Goal: Find specific page/section: Find specific page/section

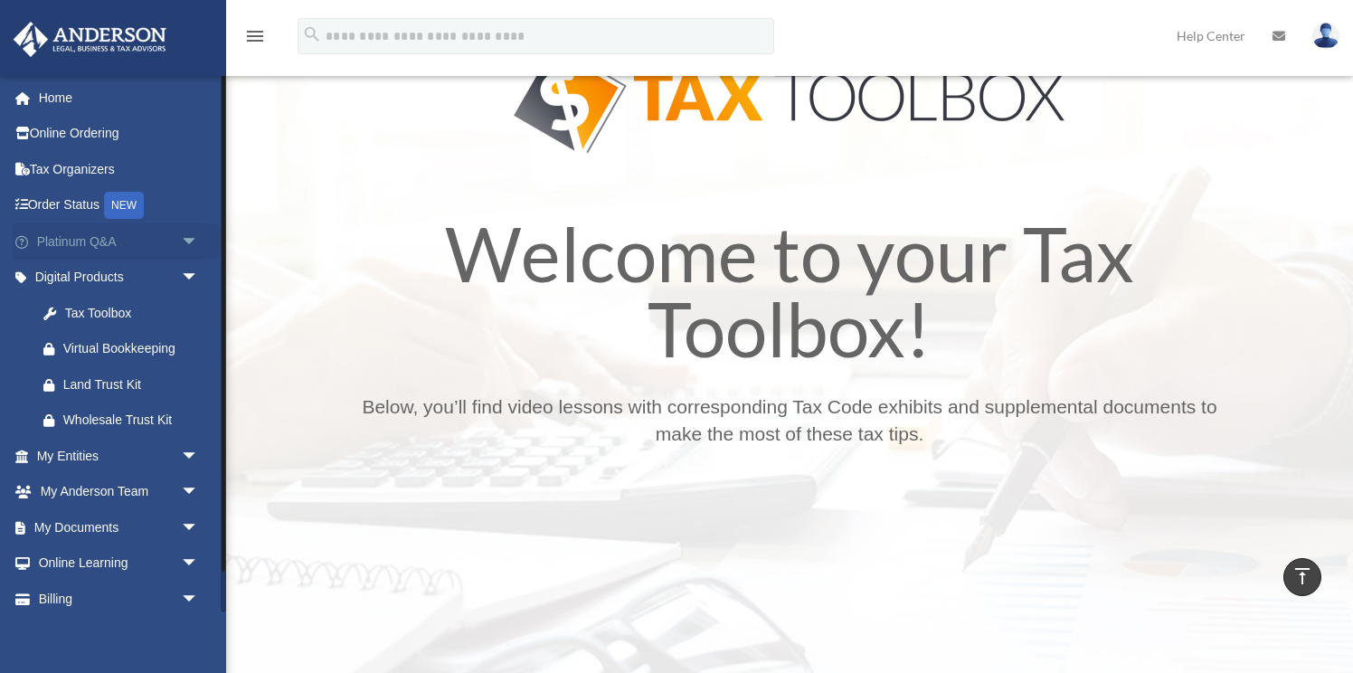
scroll to position [42, 0]
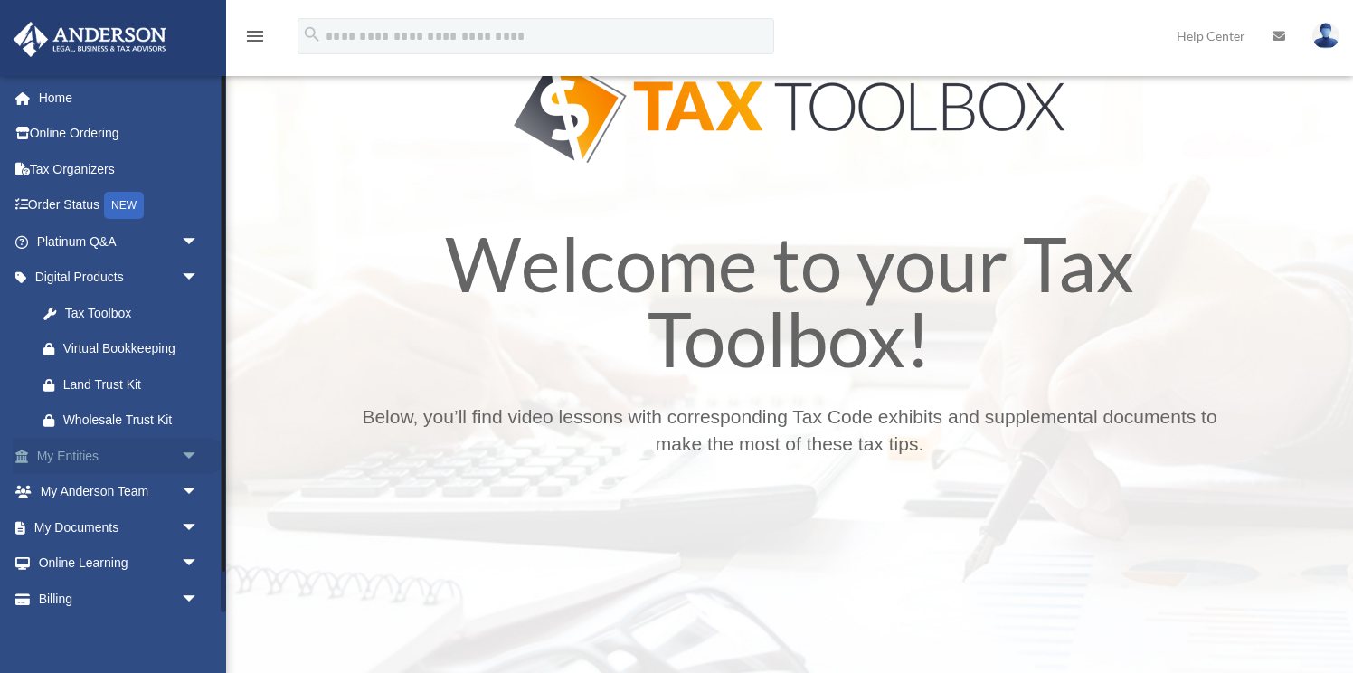
click at [89, 456] on link "My Entities arrow_drop_down" at bounding box center [119, 456] width 213 height 36
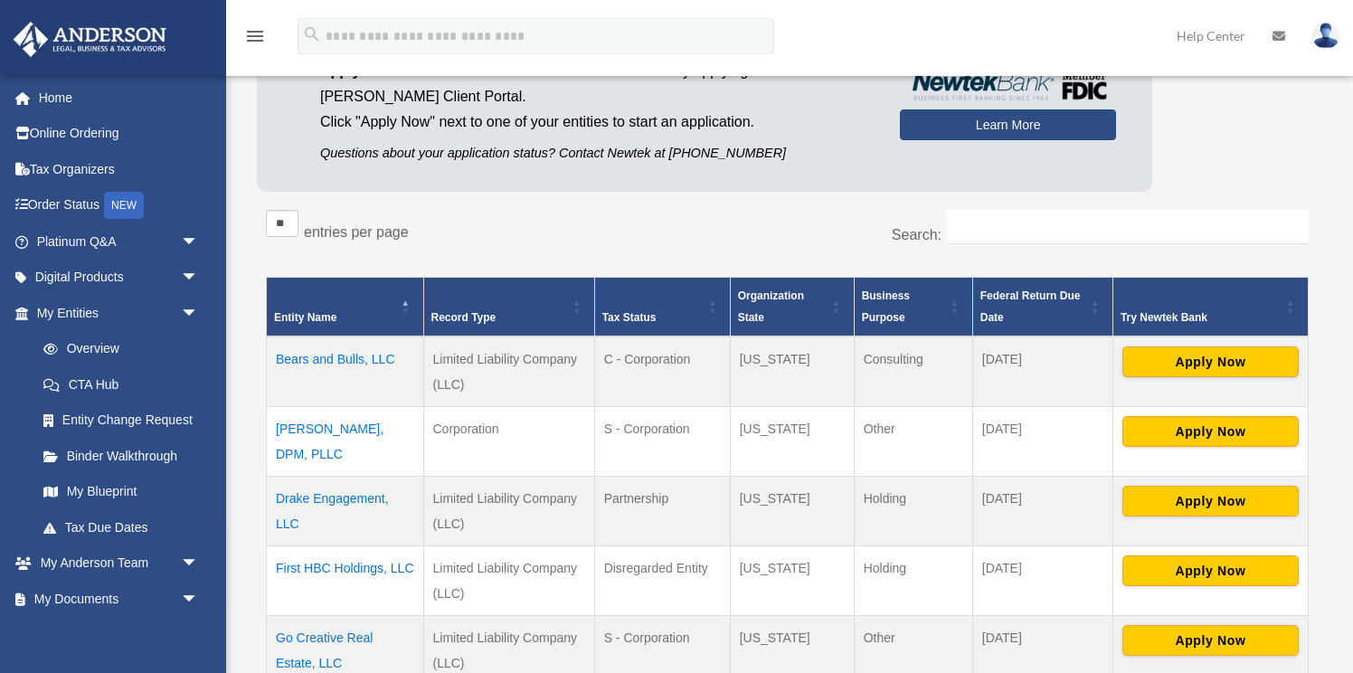
scroll to position [198, 0]
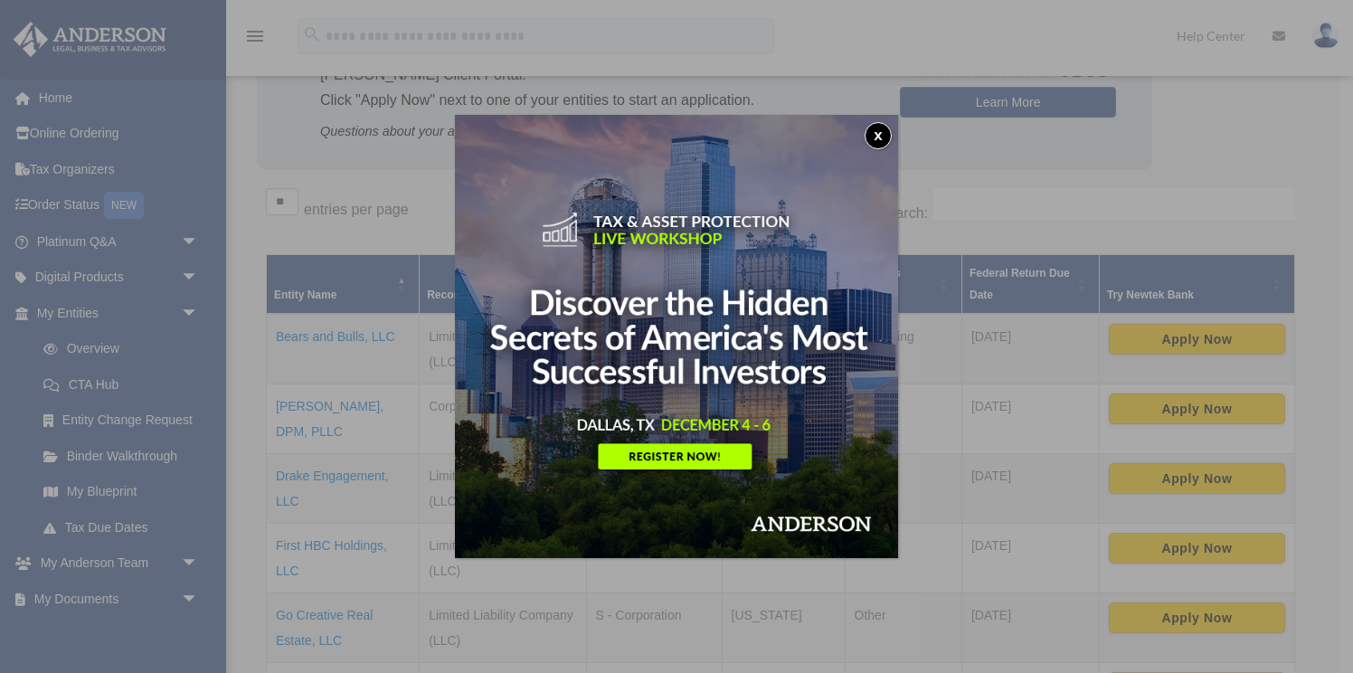
click at [880, 134] on button "x" at bounding box center [877, 135] width 27 height 27
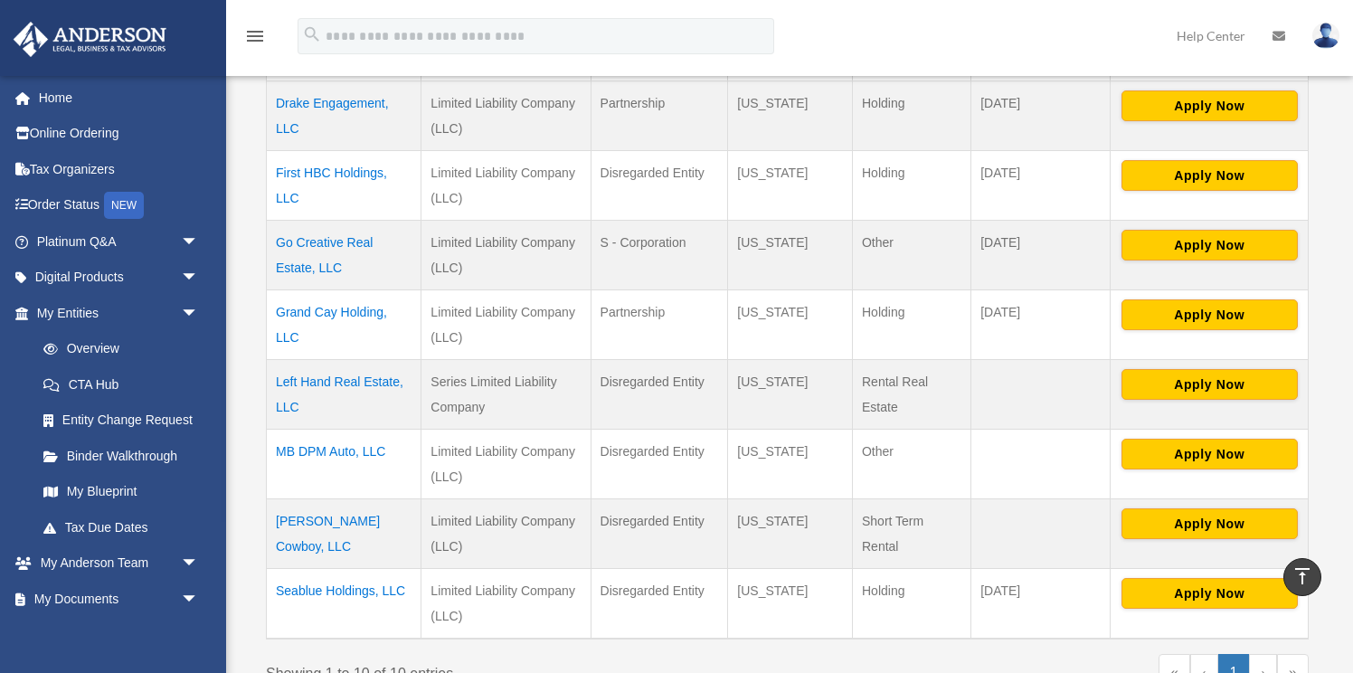
scroll to position [584, 0]
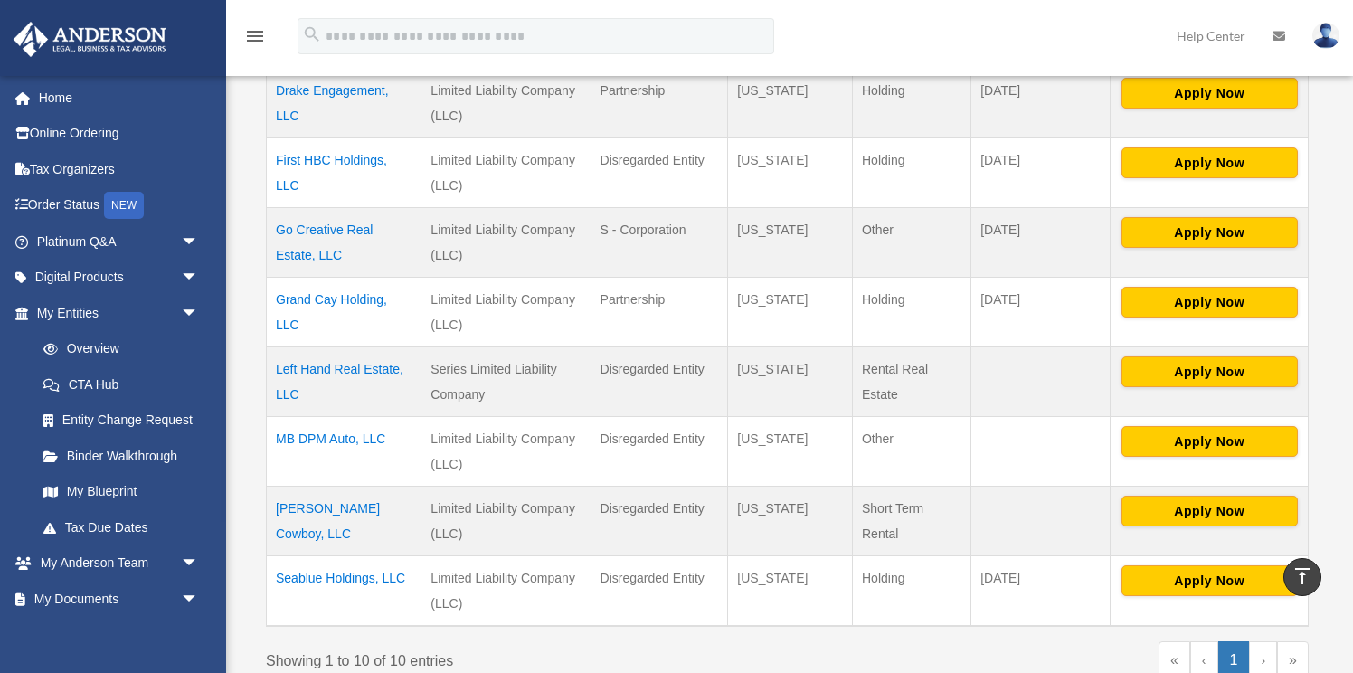
click at [357, 438] on td "MB DPM Auto, LLC" at bounding box center [344, 451] width 155 height 70
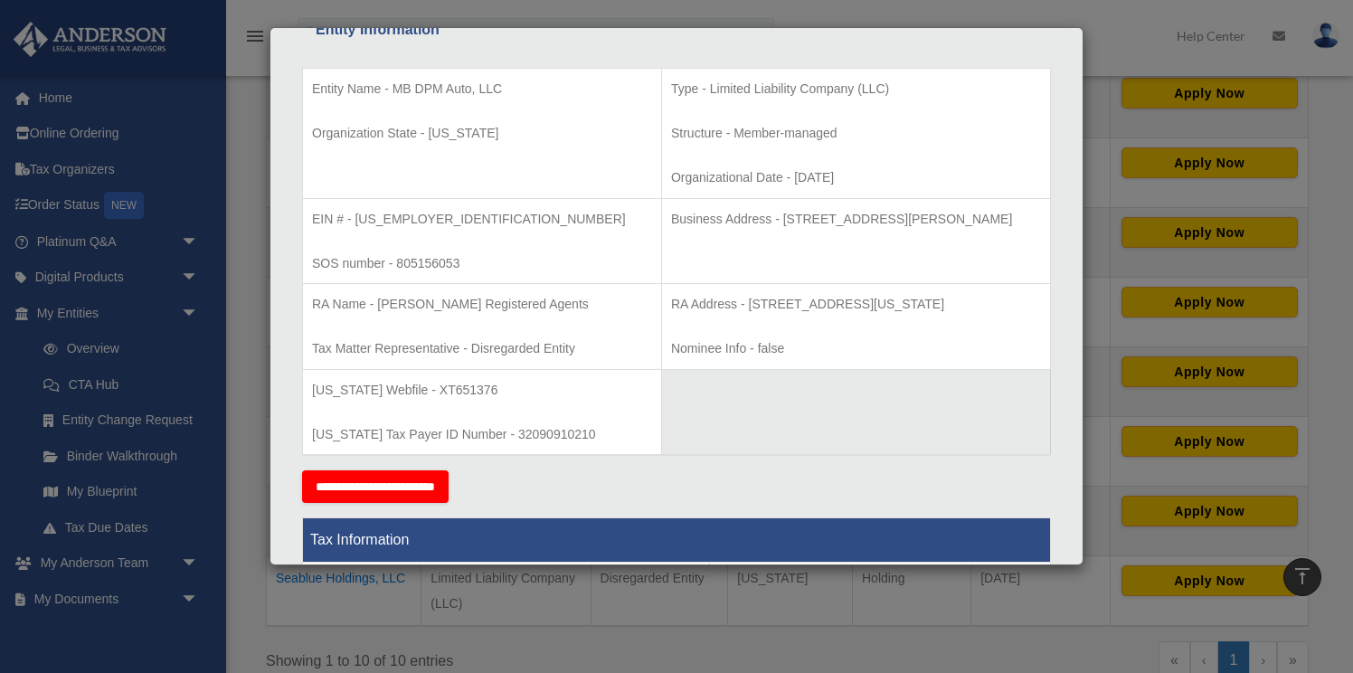
scroll to position [384, 0]
drag, startPoint x: 354, startPoint y: 219, endPoint x: 426, endPoint y: 223, distance: 71.6
click at [426, 223] on p "EIN # - 93-2559576" at bounding box center [482, 220] width 340 height 23
click at [442, 231] on td "EIN # - 93-2559576 SOS number - 805156053" at bounding box center [482, 242] width 359 height 86
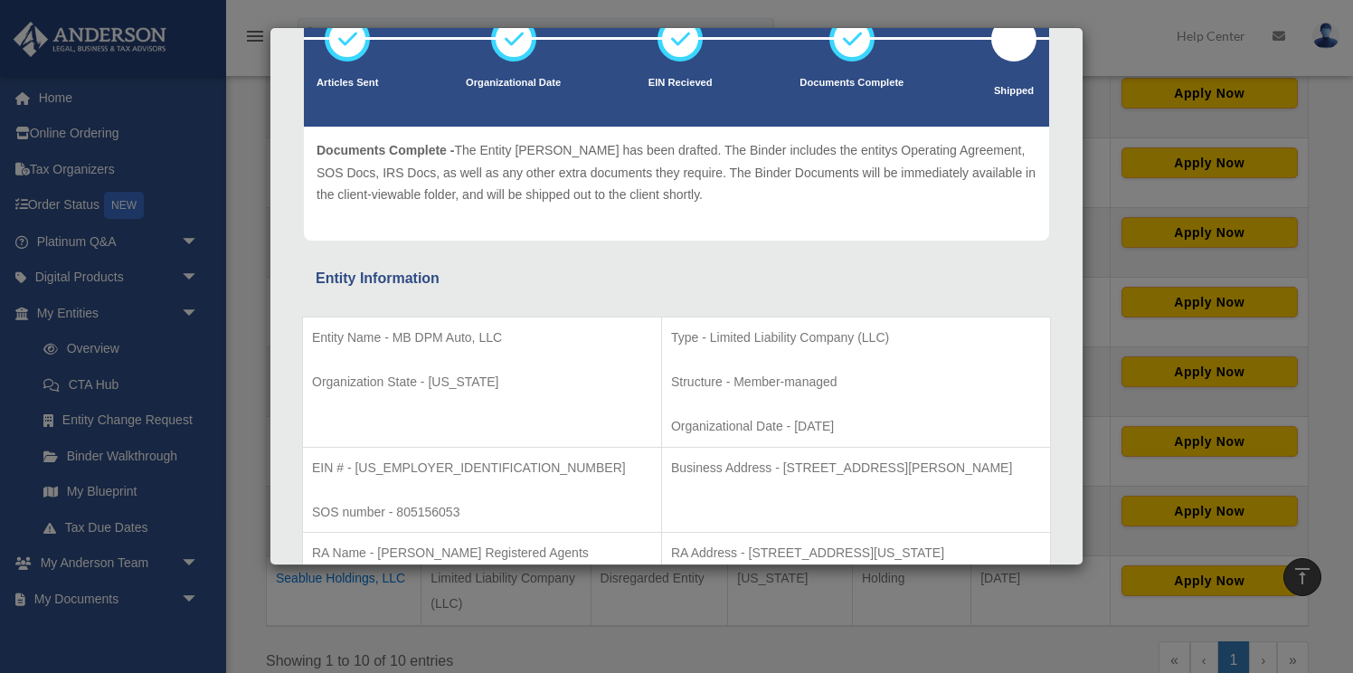
scroll to position [127, 0]
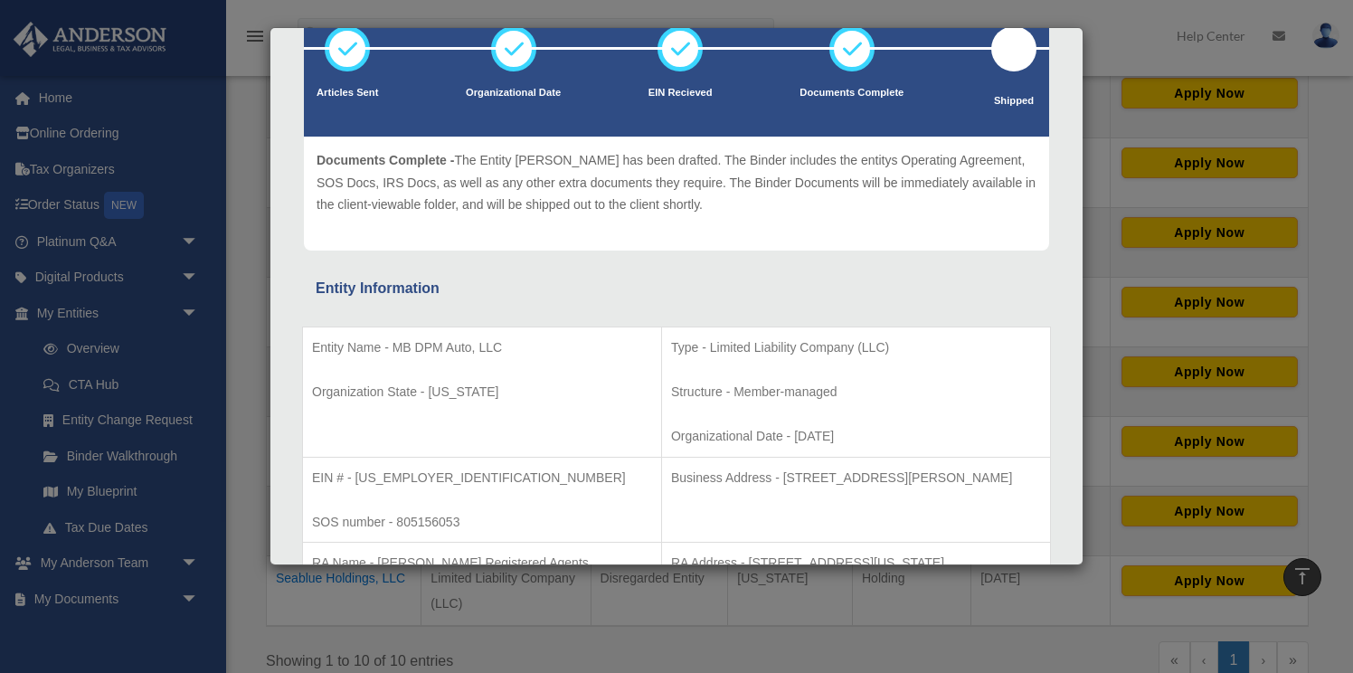
click at [249, 266] on div "Details × Articles Sent Organizational Date" at bounding box center [676, 336] width 1353 height 673
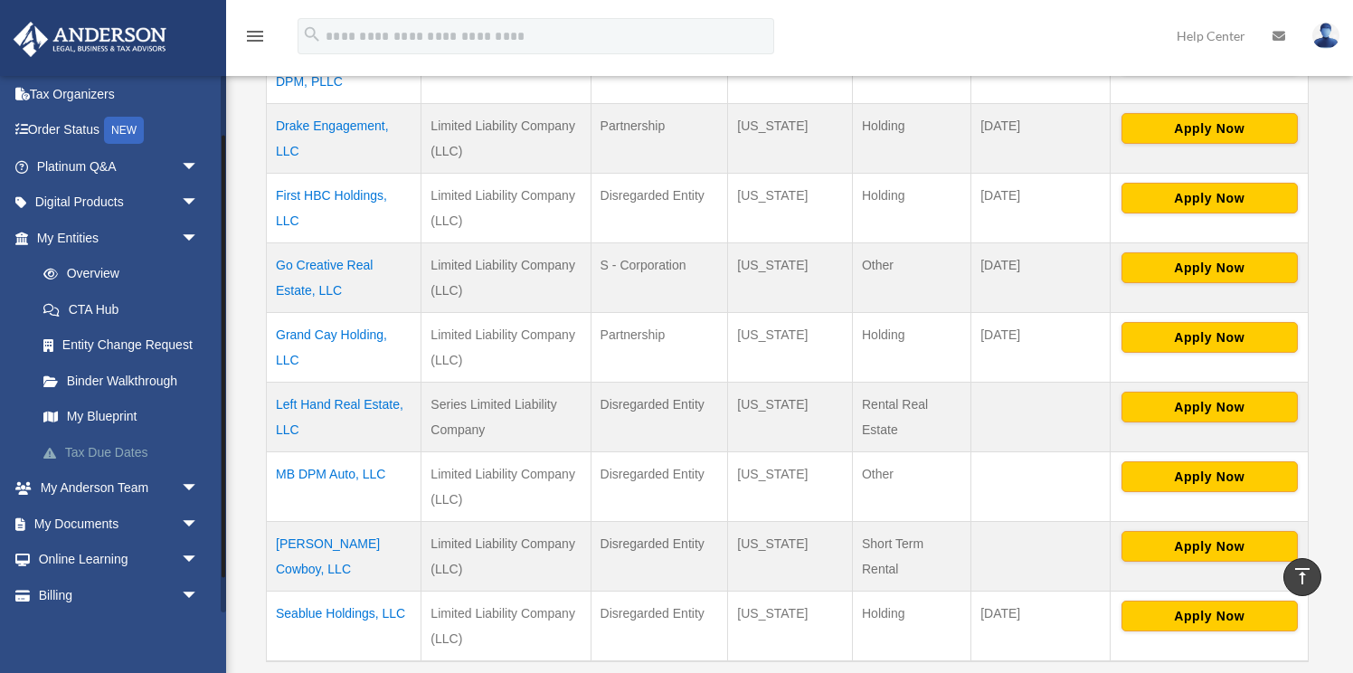
scroll to position [80, 0]
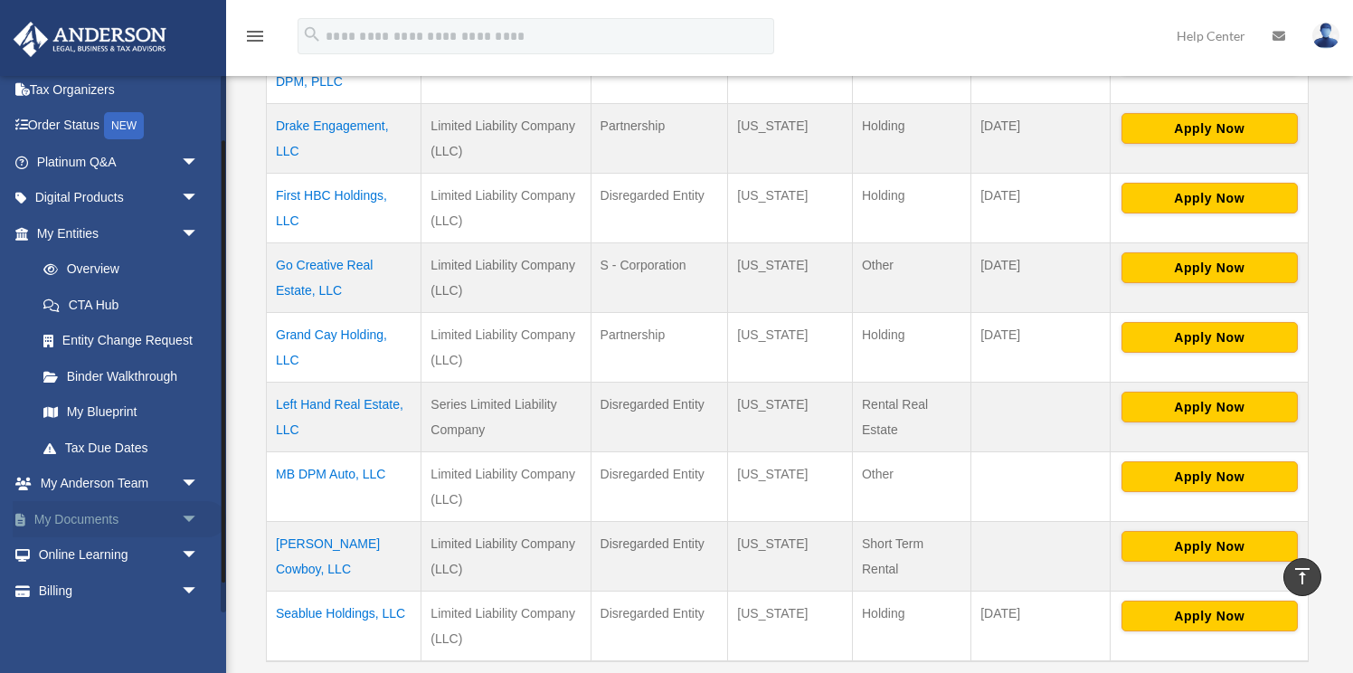
click at [189, 519] on span "arrow_drop_down" at bounding box center [199, 519] width 36 height 37
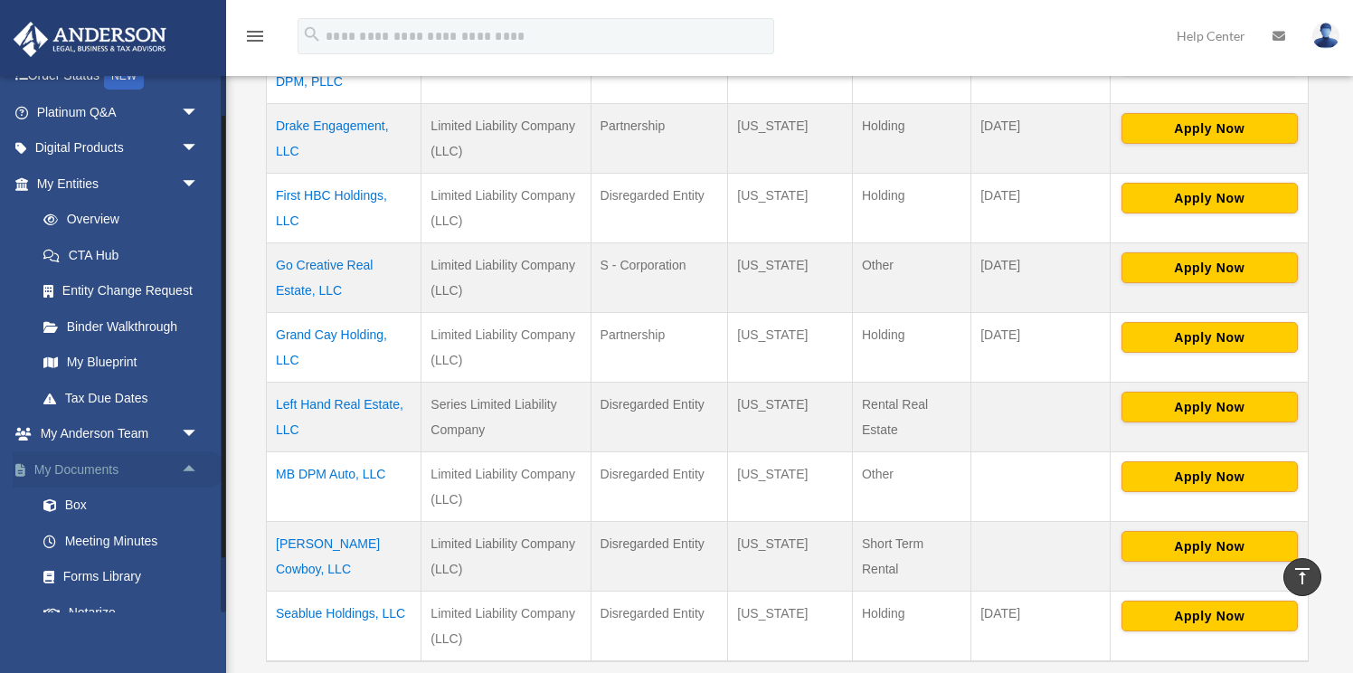
scroll to position [158, 0]
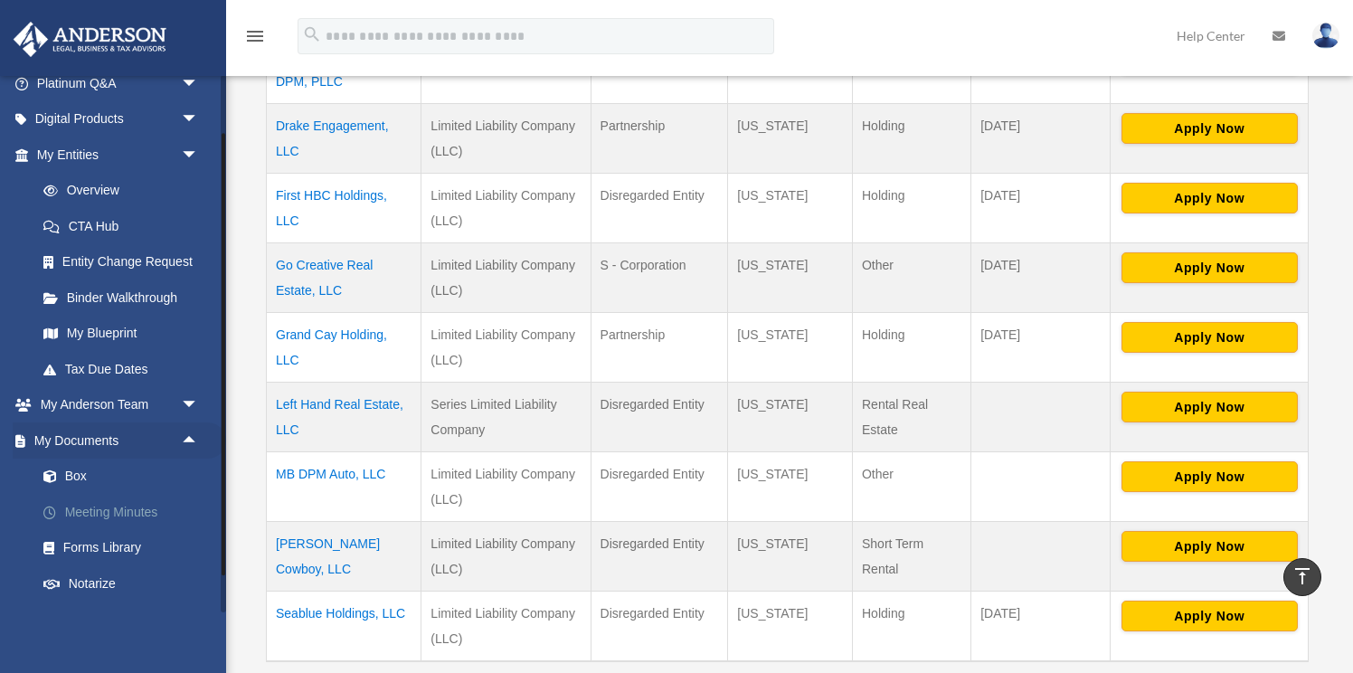
click at [136, 506] on link "Meeting Minutes" at bounding box center [125, 512] width 201 height 36
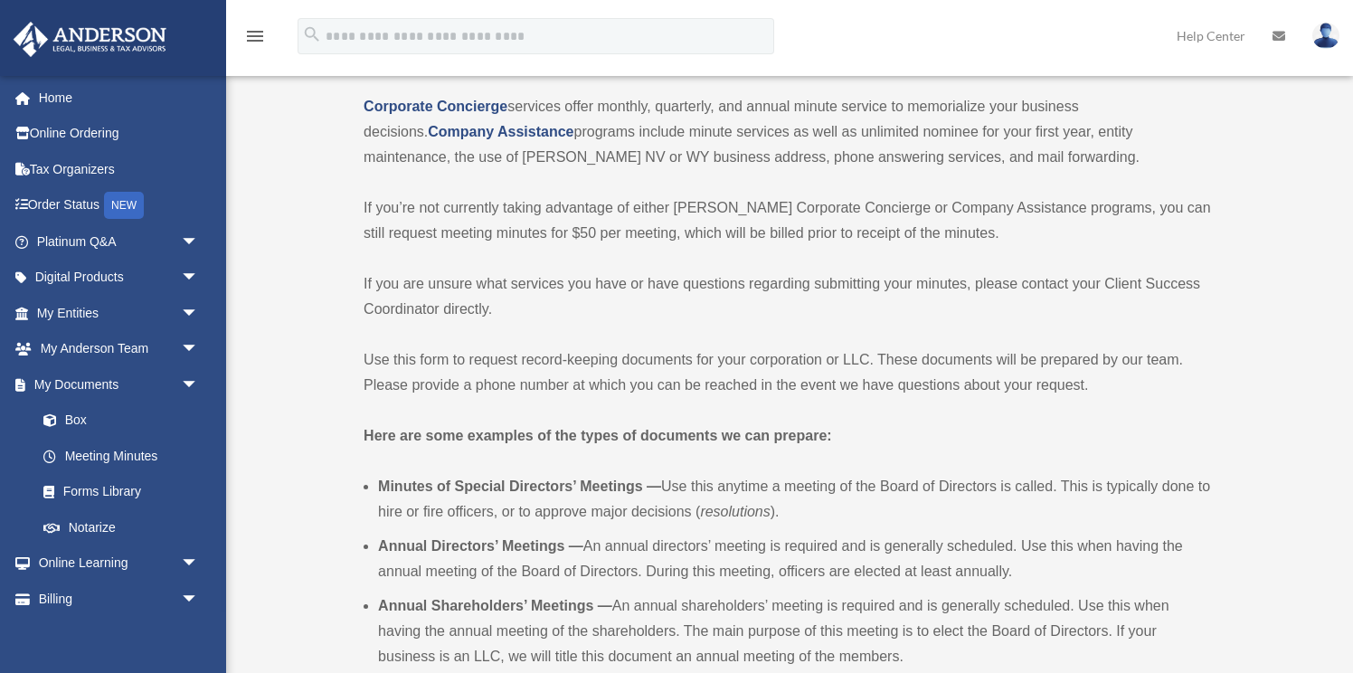
scroll to position [195, 0]
